Goal: Use online tool/utility: Utilize a website feature to perform a specific function

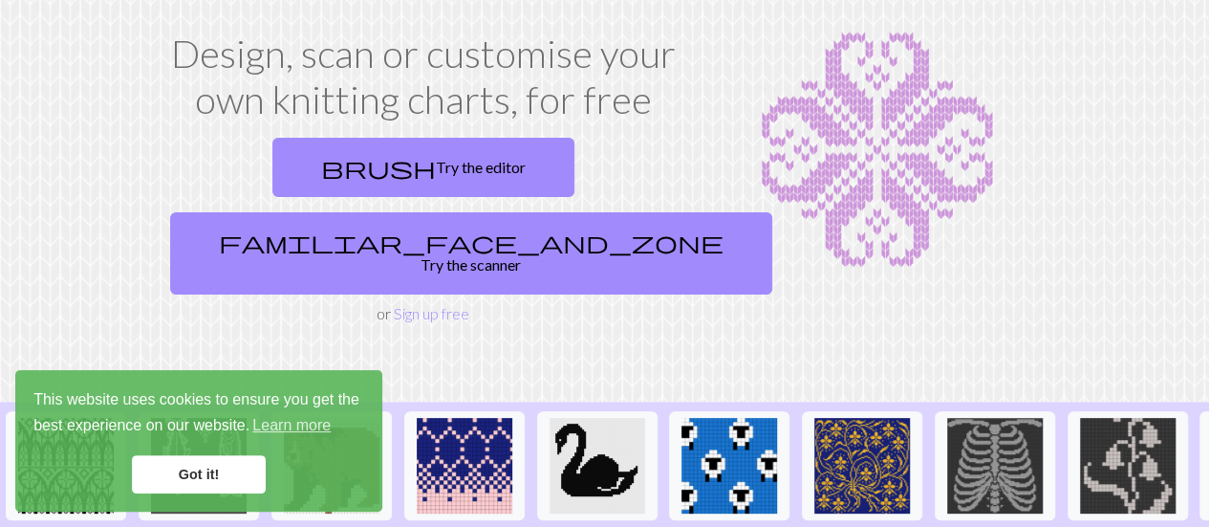
scroll to position [102, 0]
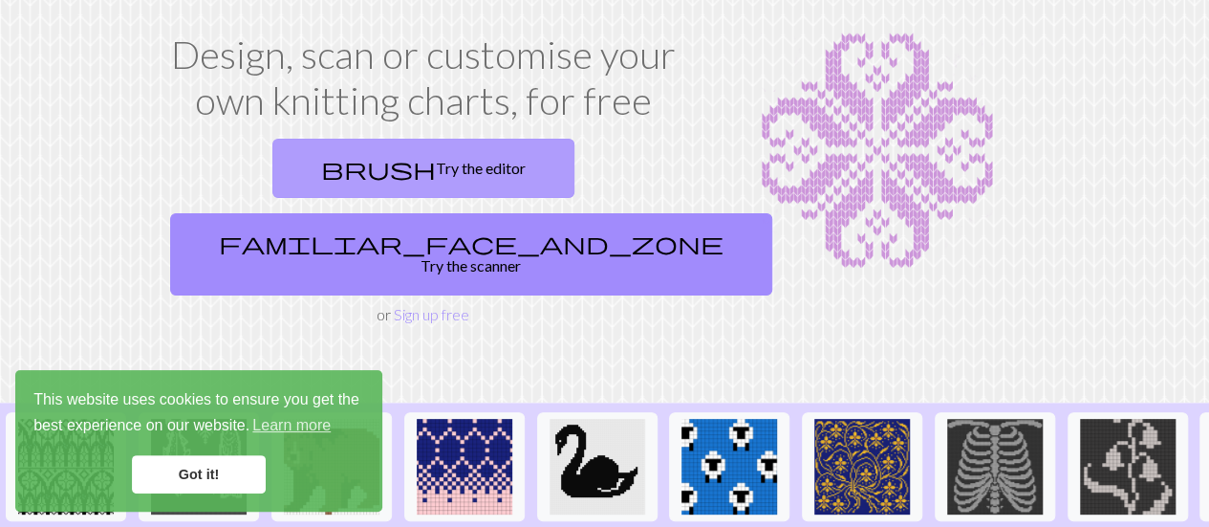
click at [320, 168] on link "brush Try the editor" at bounding box center [423, 168] width 302 height 59
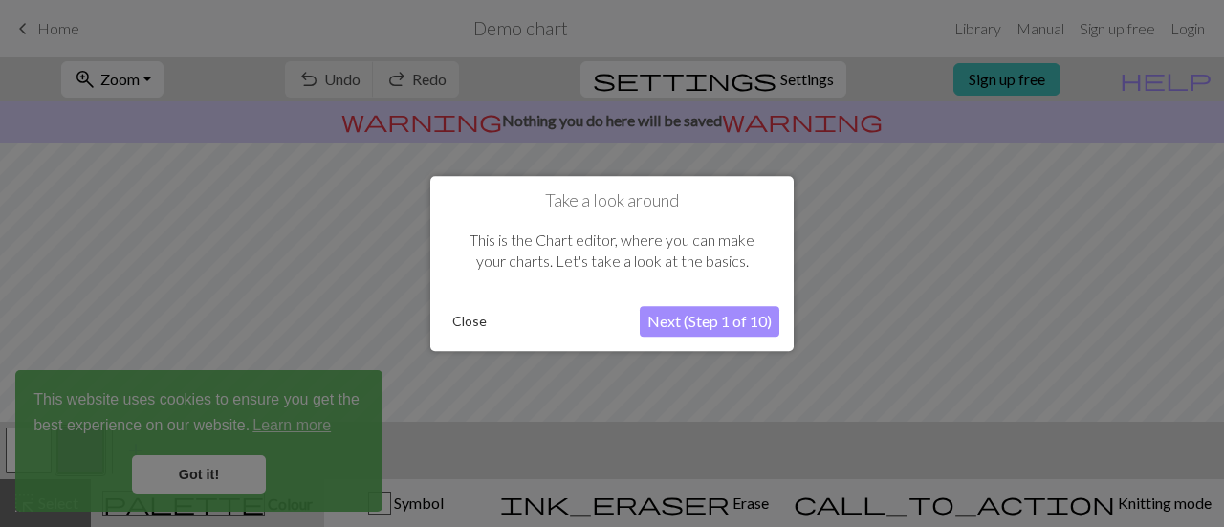
click at [688, 321] on button "Next (Step 1 of 10)" at bounding box center [710, 321] width 140 height 31
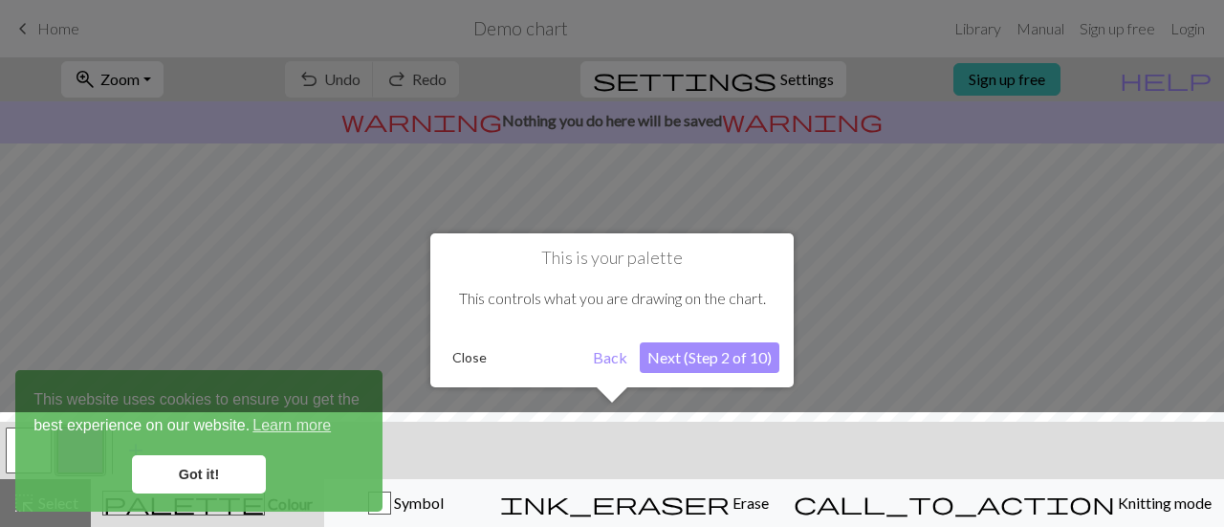
click at [616, 355] on button "Back" at bounding box center [610, 357] width 50 height 31
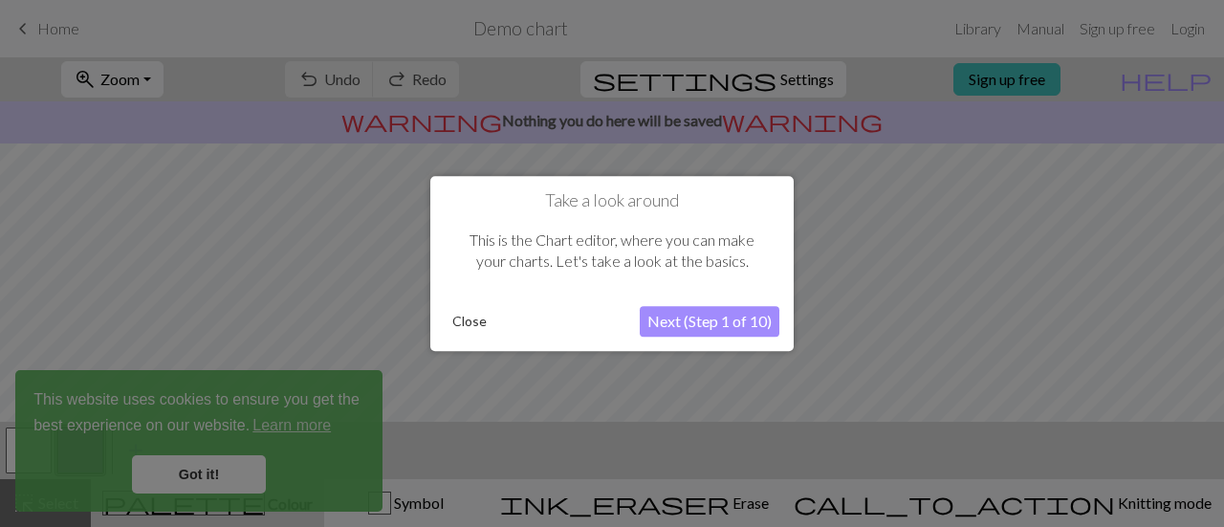
click at [478, 315] on button "Close" at bounding box center [470, 321] width 50 height 29
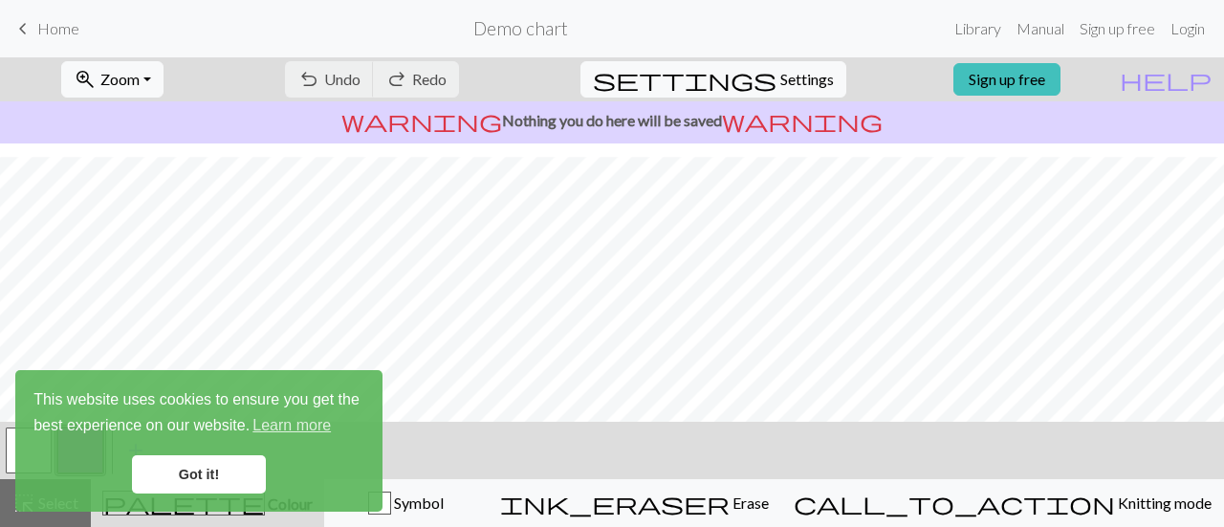
scroll to position [218, 0]
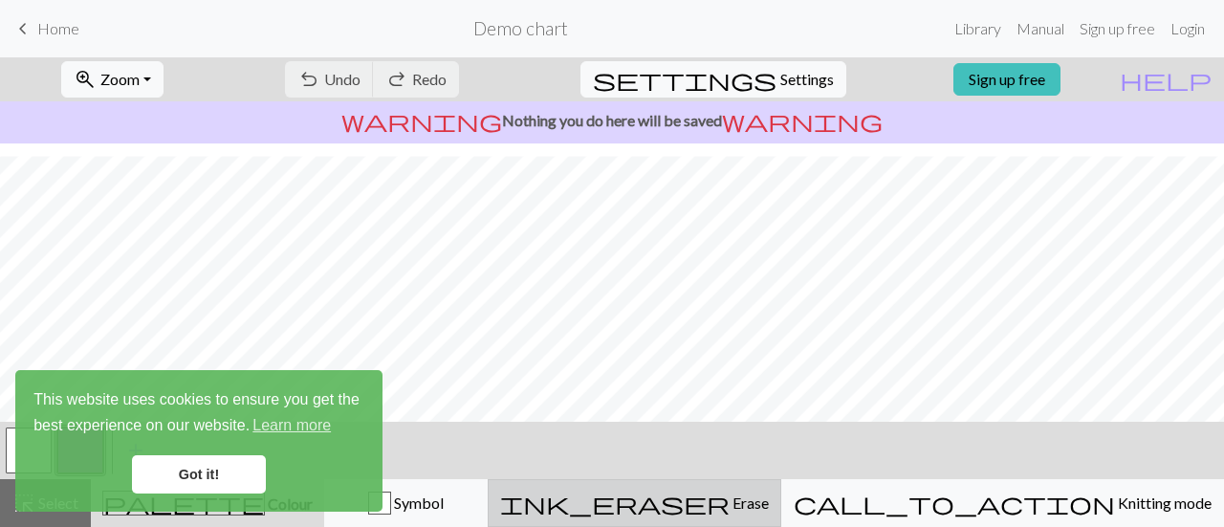
click at [729, 491] on span "ink_eraser" at bounding box center [614, 502] width 229 height 27
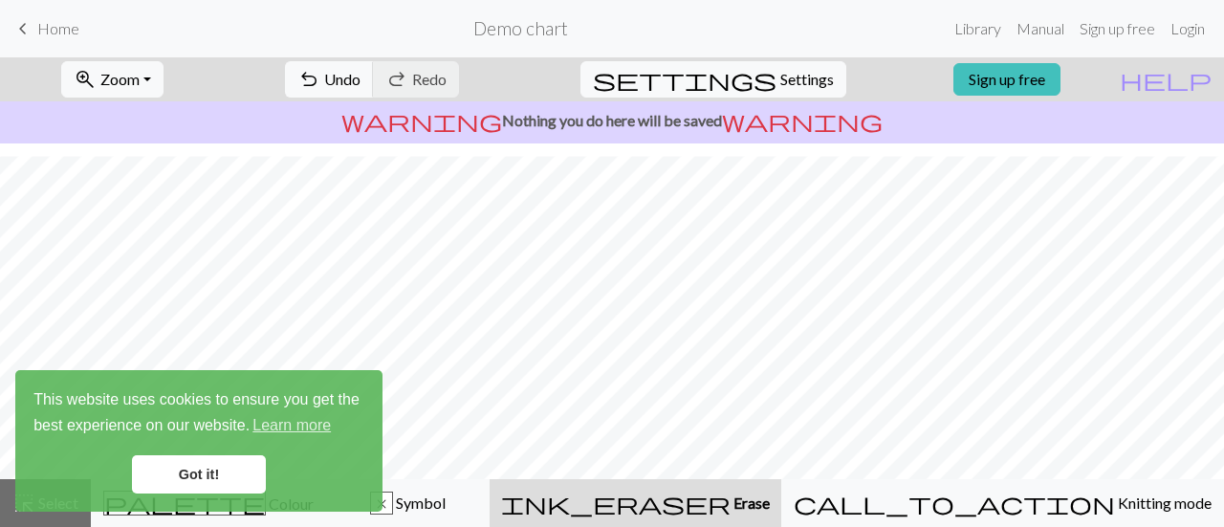
click at [174, 458] on link "Got it!" at bounding box center [199, 474] width 134 height 38
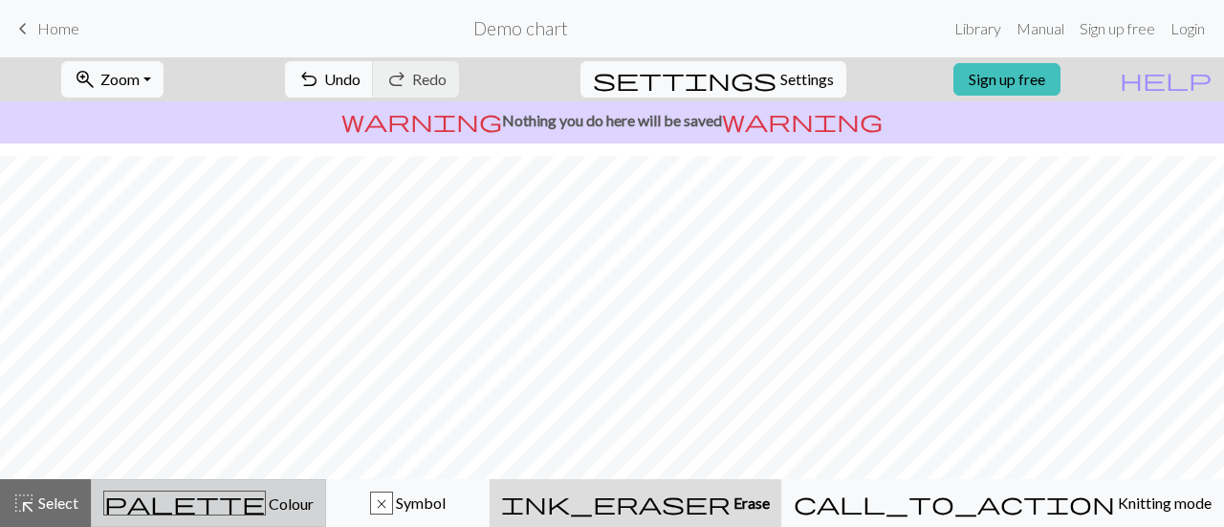
click at [266, 499] on span "Colour" at bounding box center [290, 503] width 48 height 18
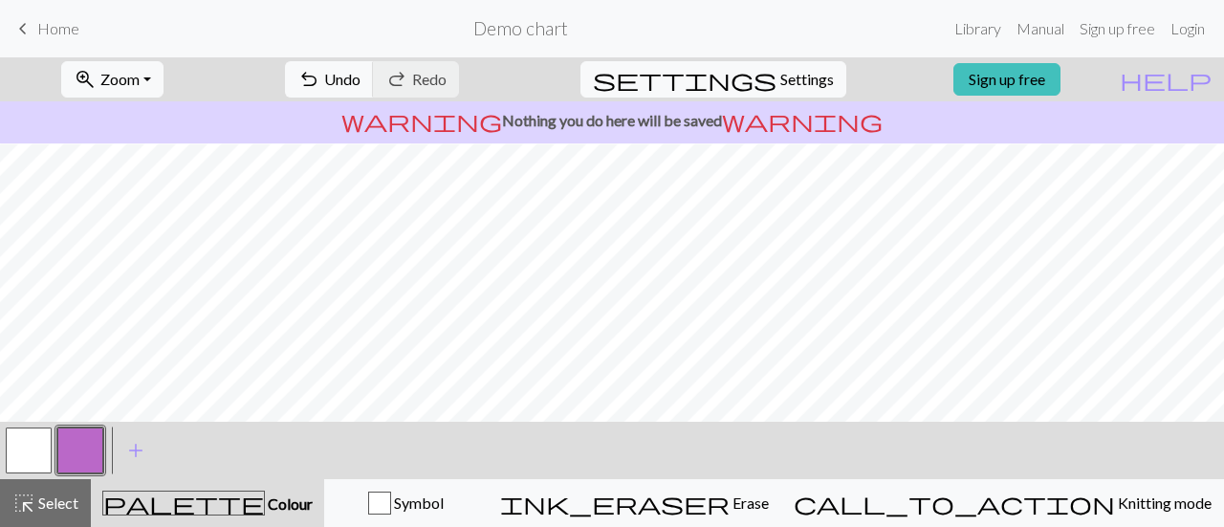
click at [265, 499] on span "Colour" at bounding box center [289, 503] width 48 height 18
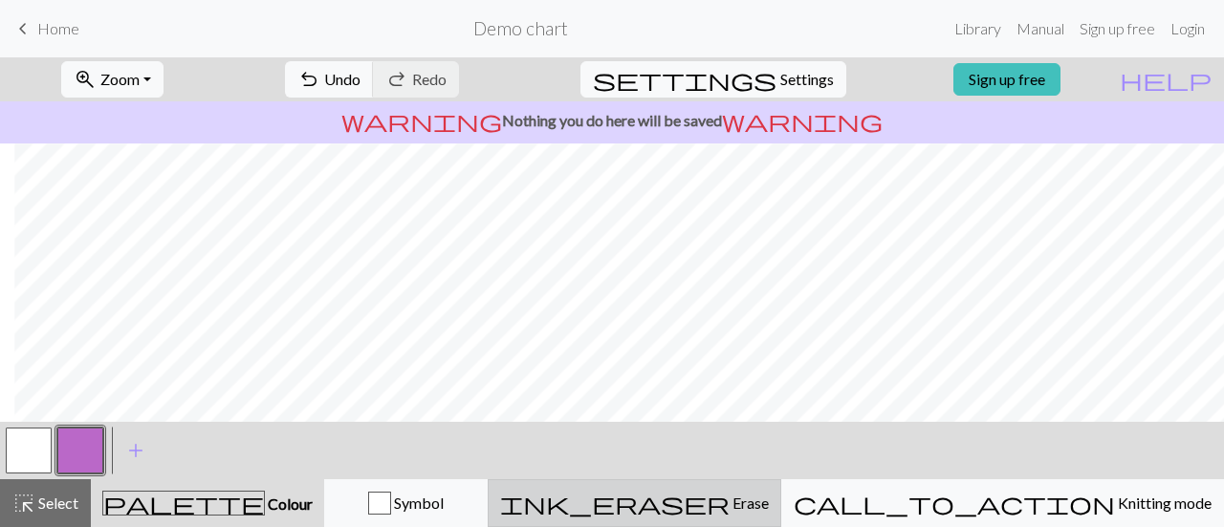
click at [769, 510] on div "ink_eraser Erase Erase" at bounding box center [634, 502] width 269 height 23
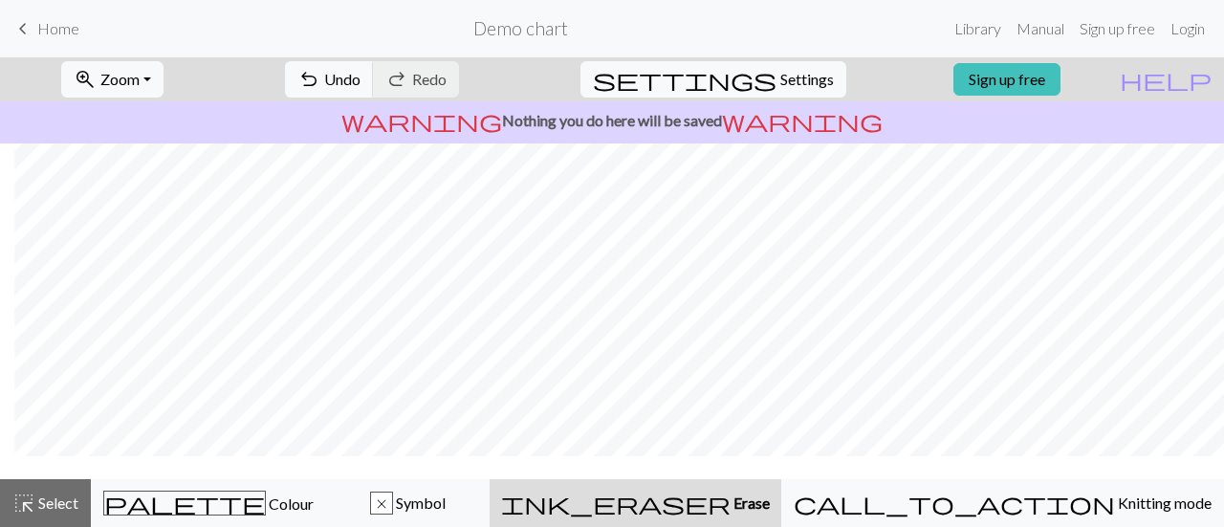
scroll to position [0, 14]
click at [786, 96] on button "settings Settings" at bounding box center [713, 79] width 266 height 36
select select "aran"
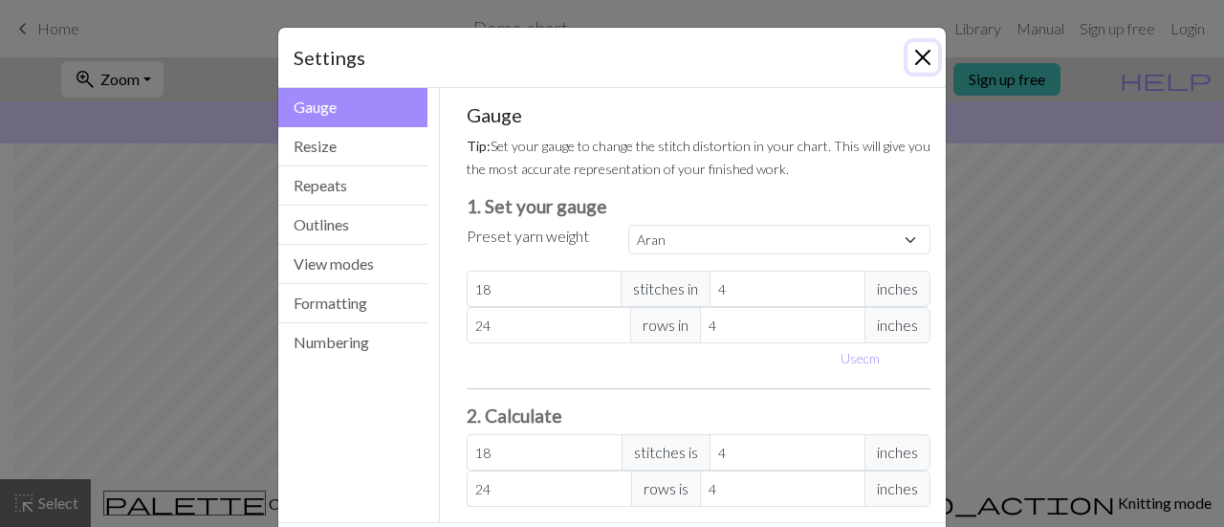
click at [923, 51] on button "Close" at bounding box center [922, 57] width 31 height 31
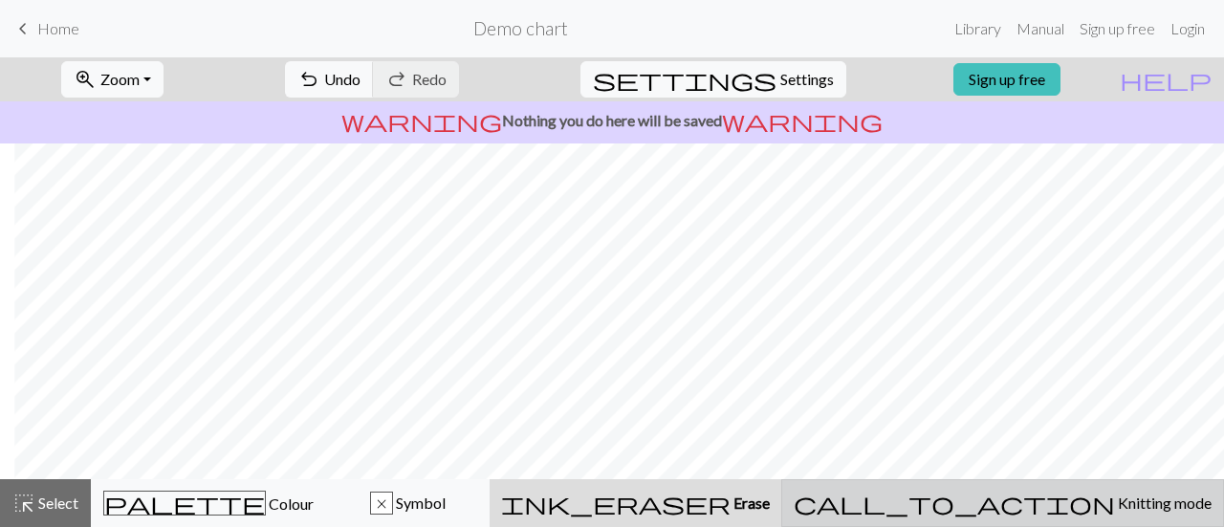
click at [1115, 508] on span "Knitting mode" at bounding box center [1163, 502] width 97 height 18
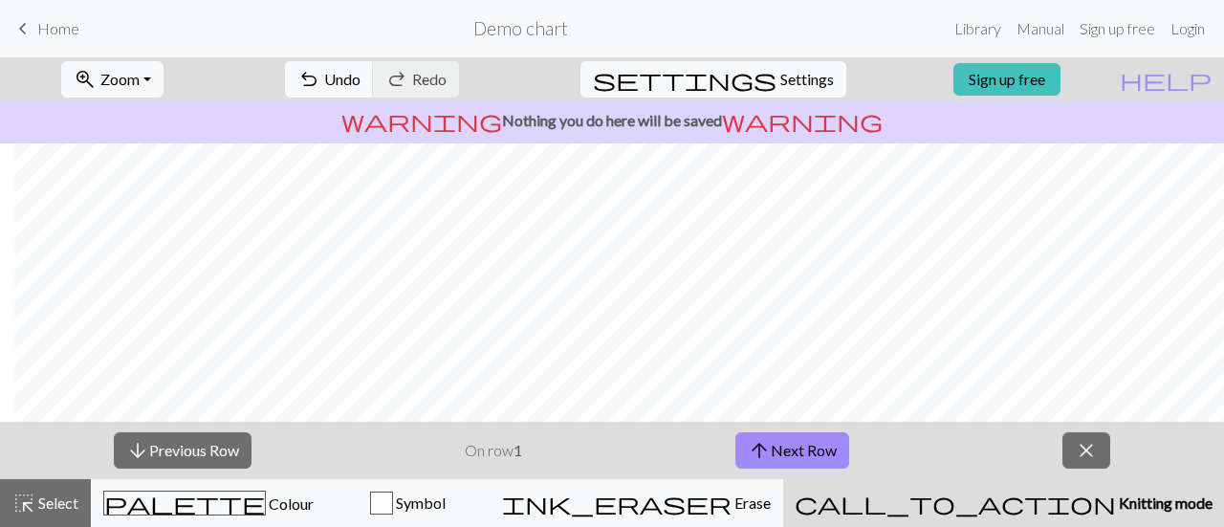
click at [1116, 508] on span "Knitting mode" at bounding box center [1164, 502] width 97 height 18
click at [1101, 439] on button "close" at bounding box center [1086, 450] width 48 height 36
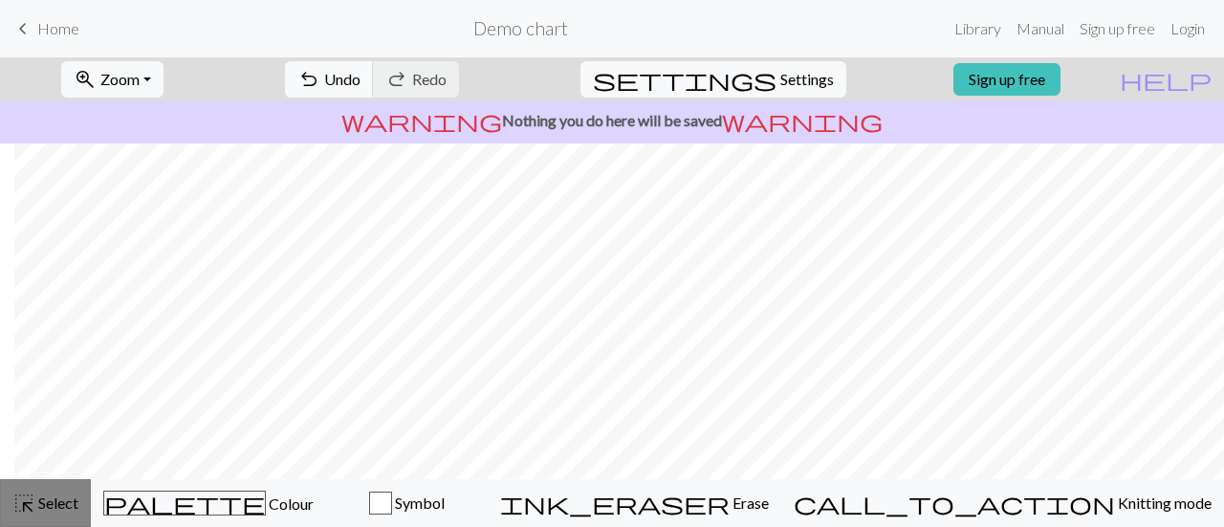
click at [42, 501] on span "Select" at bounding box center [56, 502] width 43 height 18
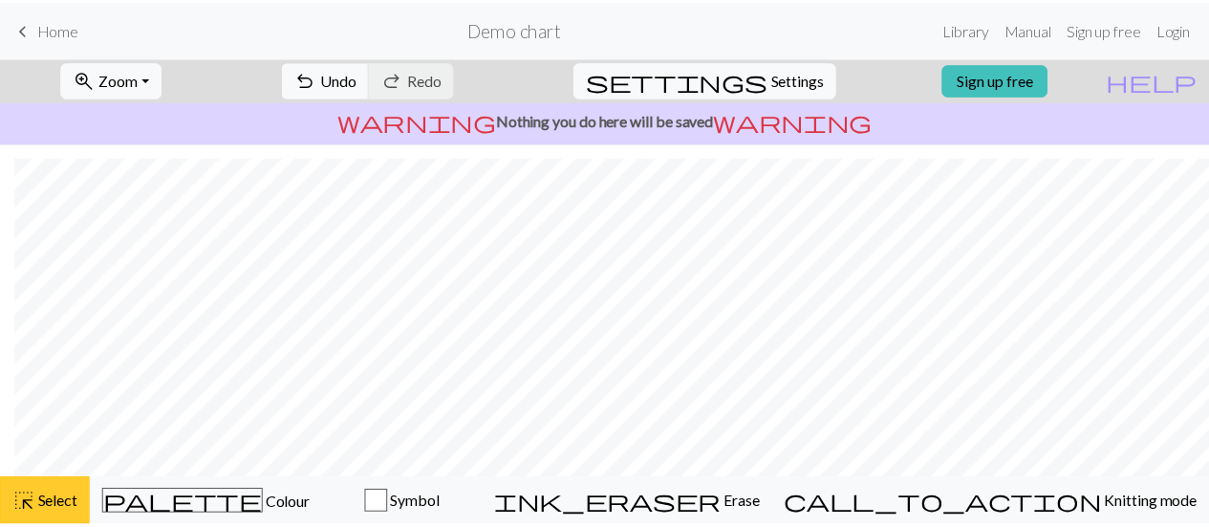
scroll to position [161, 14]
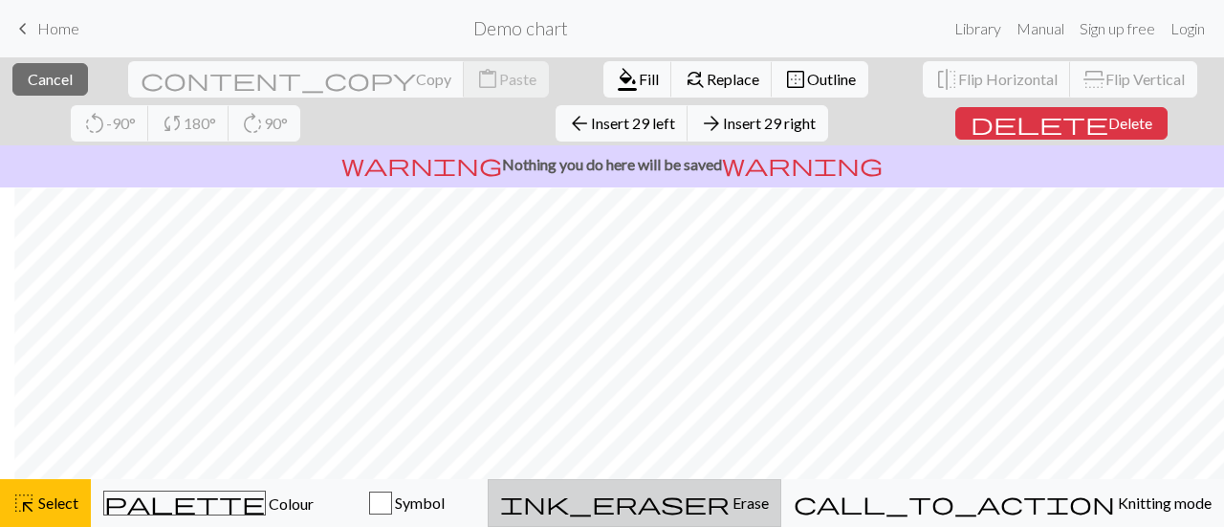
click at [769, 502] on span "Erase" at bounding box center [748, 502] width 39 height 18
click at [770, 500] on span "Erase" at bounding box center [749, 502] width 39 height 18
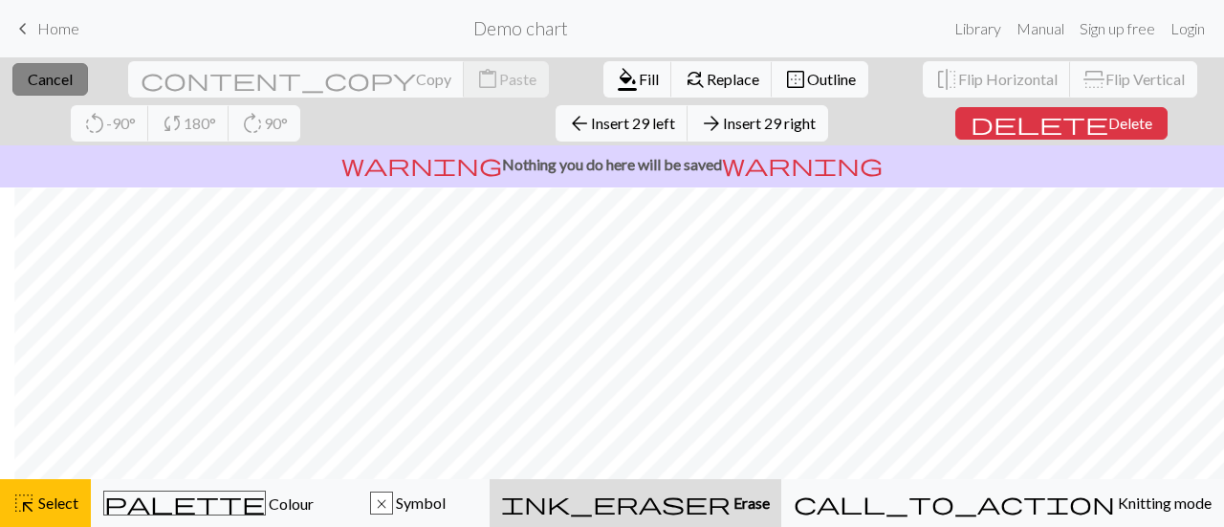
click at [55, 78] on span "Cancel" at bounding box center [50, 79] width 45 height 18
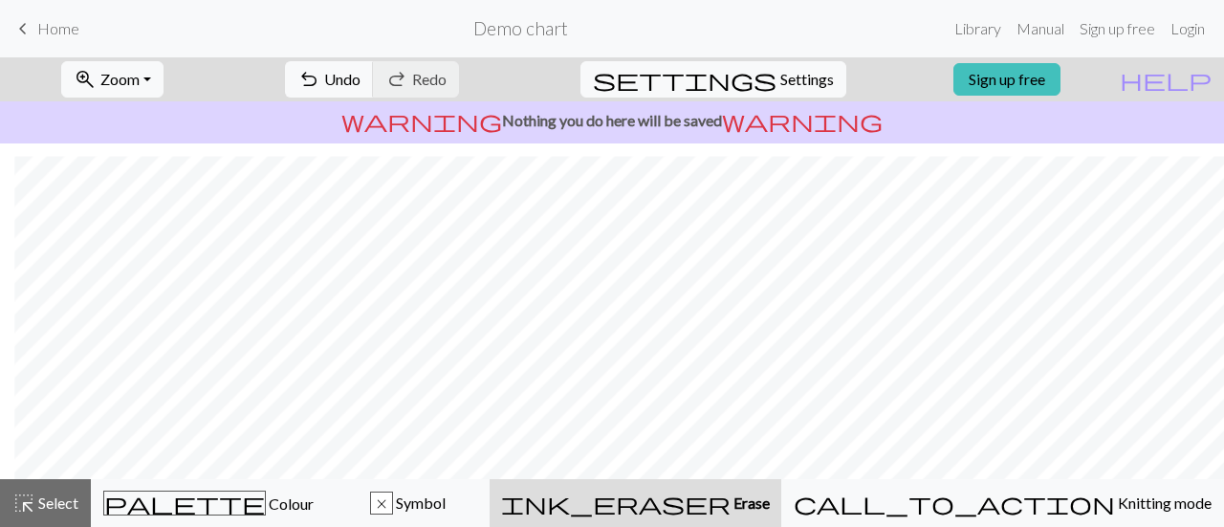
click at [6, 20] on div "keyboard_arrow_left Home Demo chart Library Manual Sign up free Login" at bounding box center [612, 29] width 1224 height 38
click at [32, 32] on span "keyboard_arrow_left" at bounding box center [22, 28] width 23 height 27
